Goal: Task Accomplishment & Management: Use online tool/utility

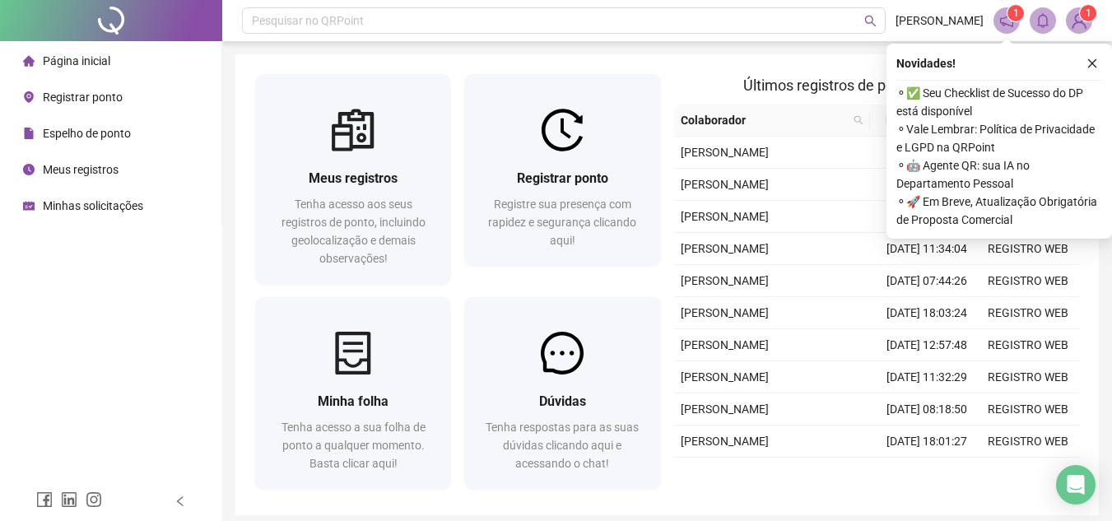
drag, startPoint x: 1095, startPoint y: 65, endPoint x: 1083, endPoint y: 64, distance: 11.6
click at [1092, 65] on icon "close" at bounding box center [1093, 64] width 12 height 12
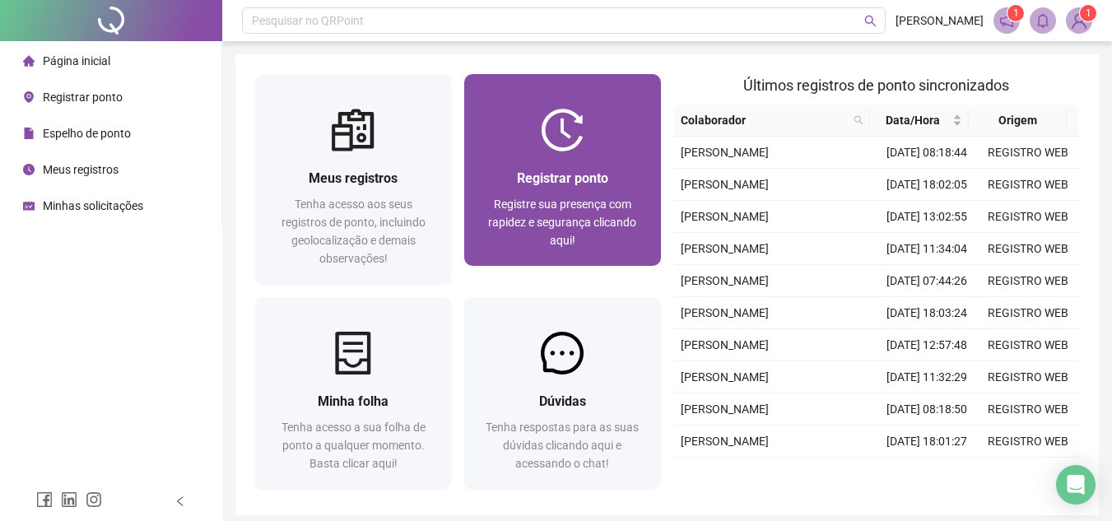
click at [585, 161] on div "Registrar ponto Registre sua presença com rapidez e segurança clicando aqui!" at bounding box center [562, 208] width 196 height 114
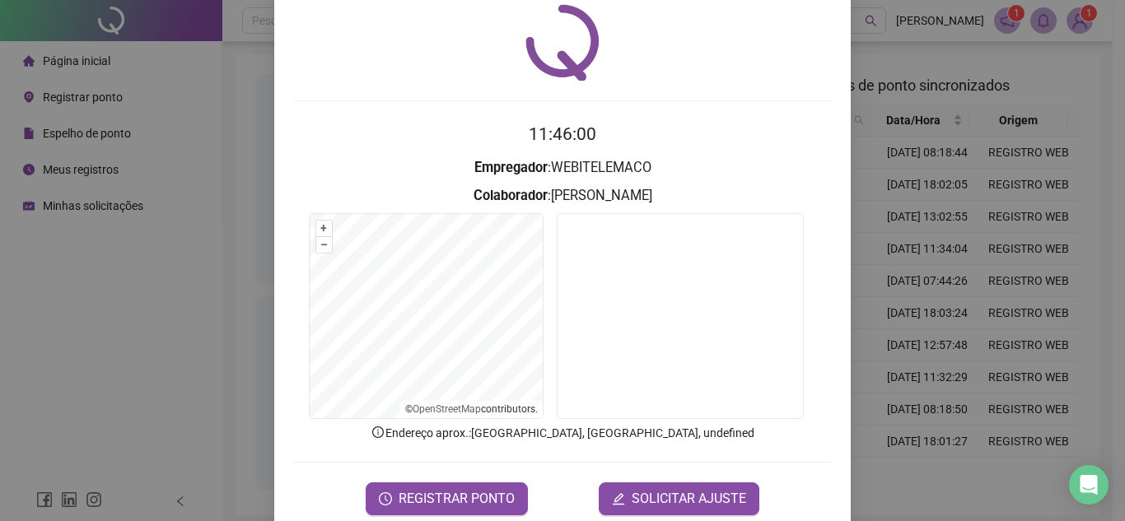
scroll to position [86, 0]
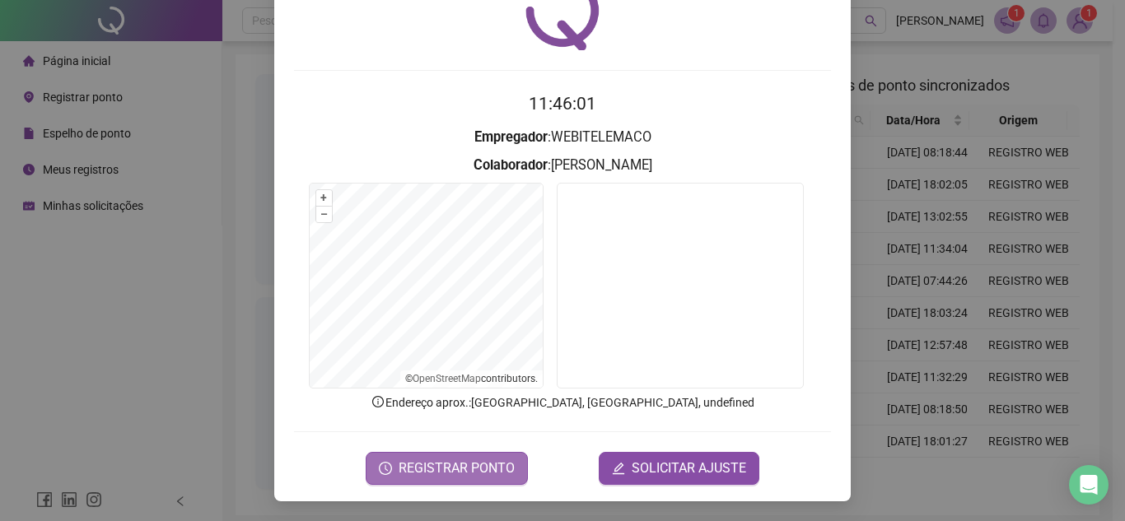
click at [472, 464] on span "REGISTRAR PONTO" at bounding box center [456, 469] width 116 height 20
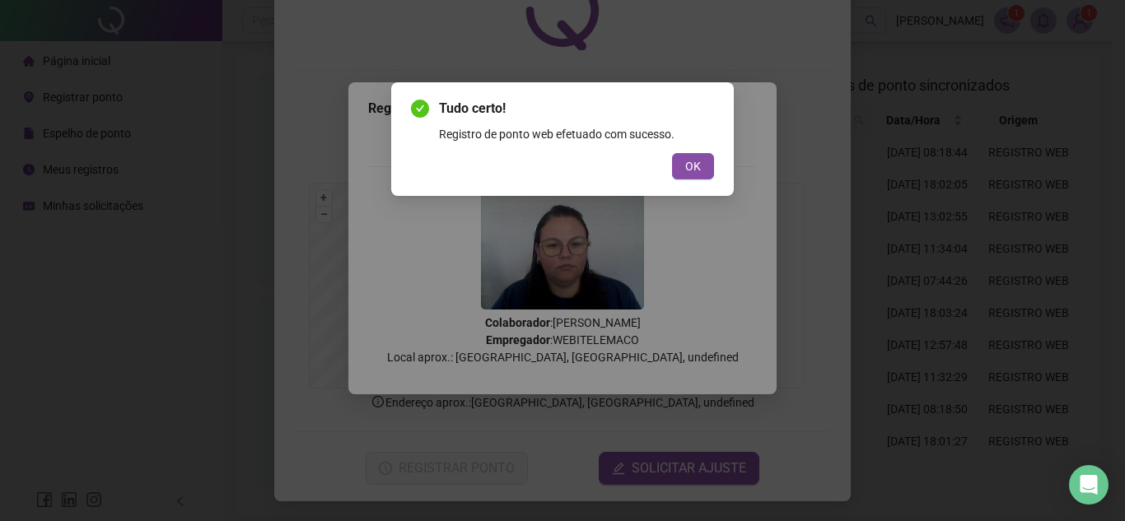
click at [690, 161] on span "OK" at bounding box center [693, 166] width 16 height 18
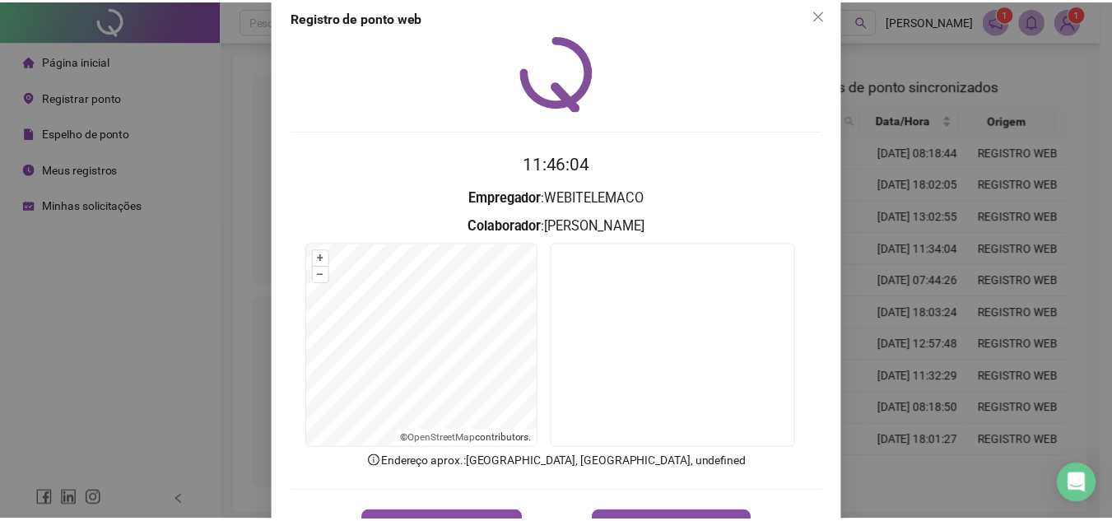
scroll to position [0, 0]
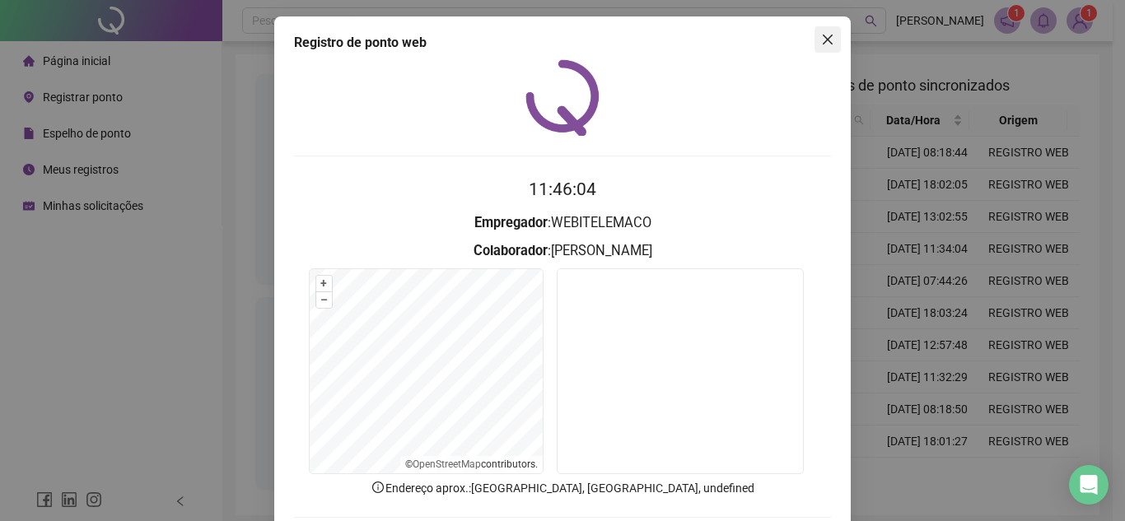
click at [825, 44] on icon "close" at bounding box center [827, 40] width 10 height 10
